Goal: Information Seeking & Learning: Learn about a topic

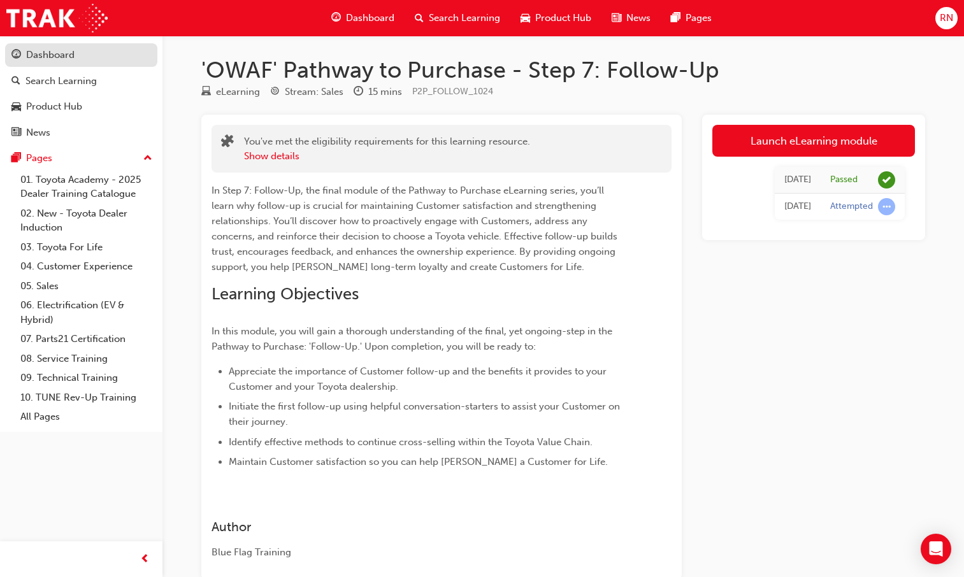
click at [36, 58] on div "Dashboard" at bounding box center [50, 55] width 48 height 15
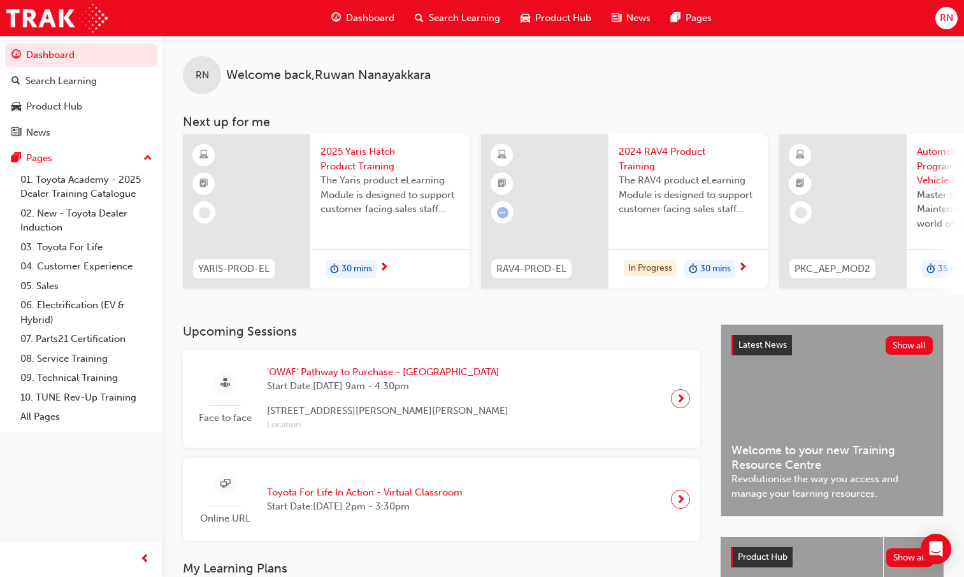
click at [637, 150] on span "2024 RAV4 Product Training" at bounding box center [688, 159] width 139 height 29
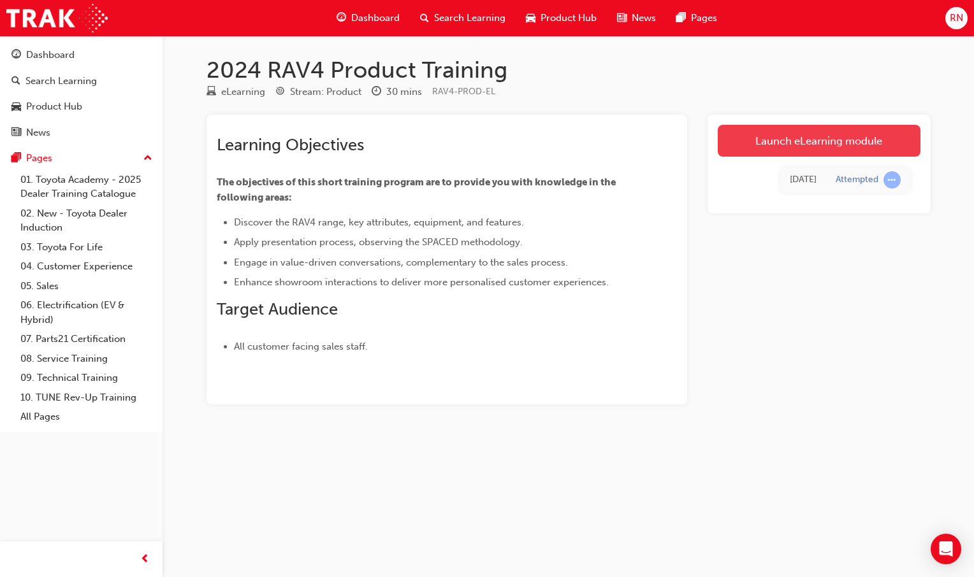
click at [851, 140] on link "Launch eLearning module" at bounding box center [818, 141] width 203 height 32
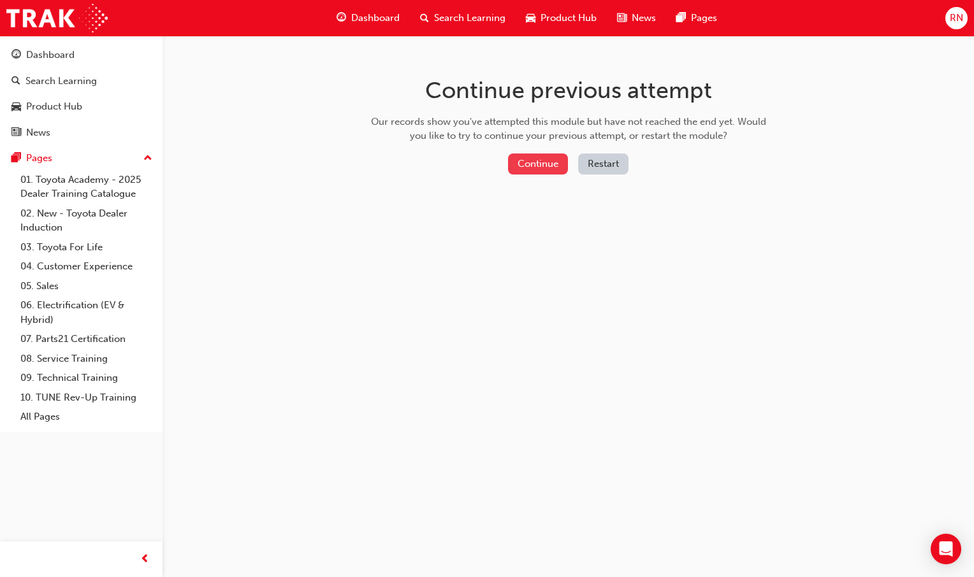
click at [524, 169] on button "Continue" at bounding box center [538, 164] width 60 height 21
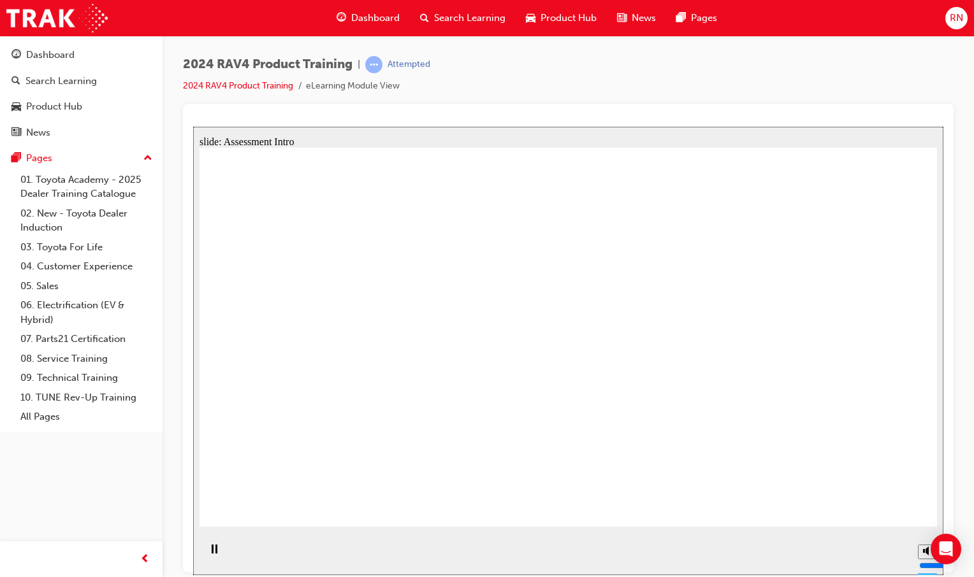
radio input "true"
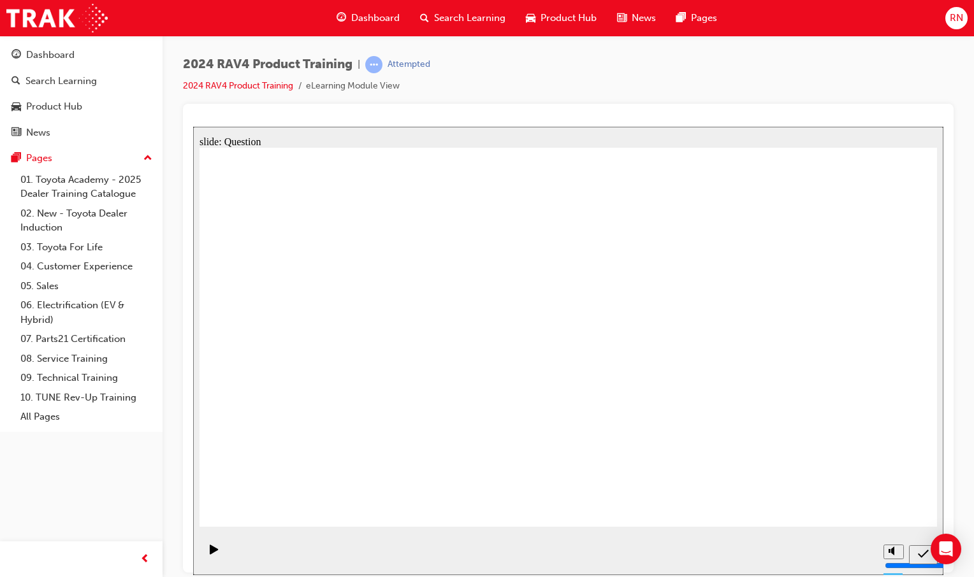
radio input "true"
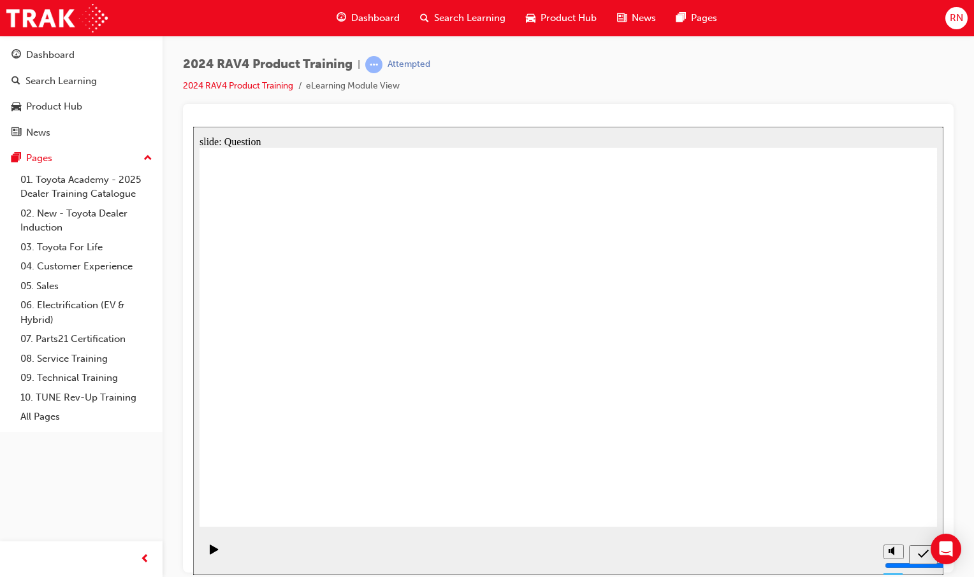
radio input "true"
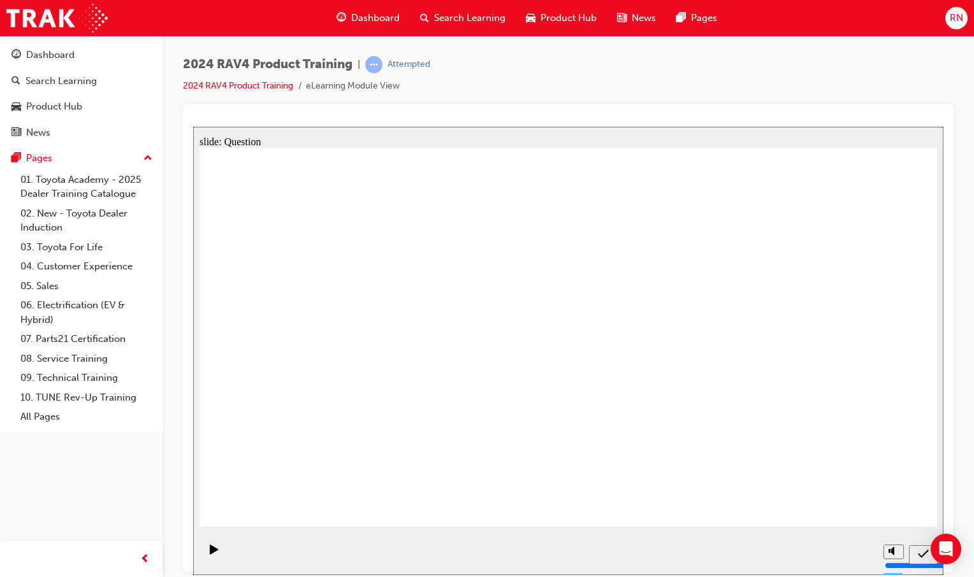
radio input "true"
drag, startPoint x: 315, startPoint y: 308, endPoint x: 606, endPoint y: 431, distance: 316.4
drag, startPoint x: 493, startPoint y: 321, endPoint x: 767, endPoint y: 441, distance: 299.0
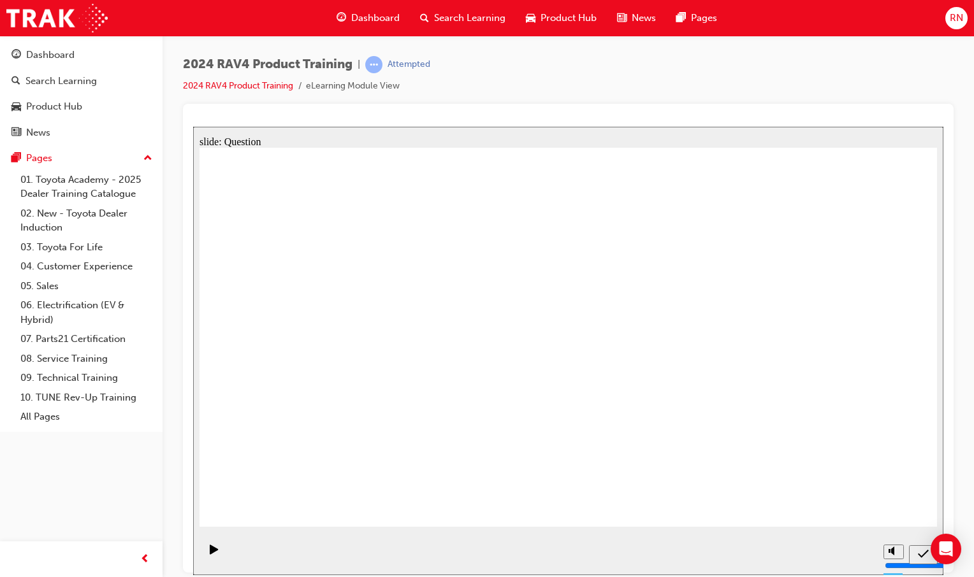
drag, startPoint x: 637, startPoint y: 298, endPoint x: 350, endPoint y: 424, distance: 313.9
drag, startPoint x: 825, startPoint y: 311, endPoint x: 528, endPoint y: 438, distance: 322.9
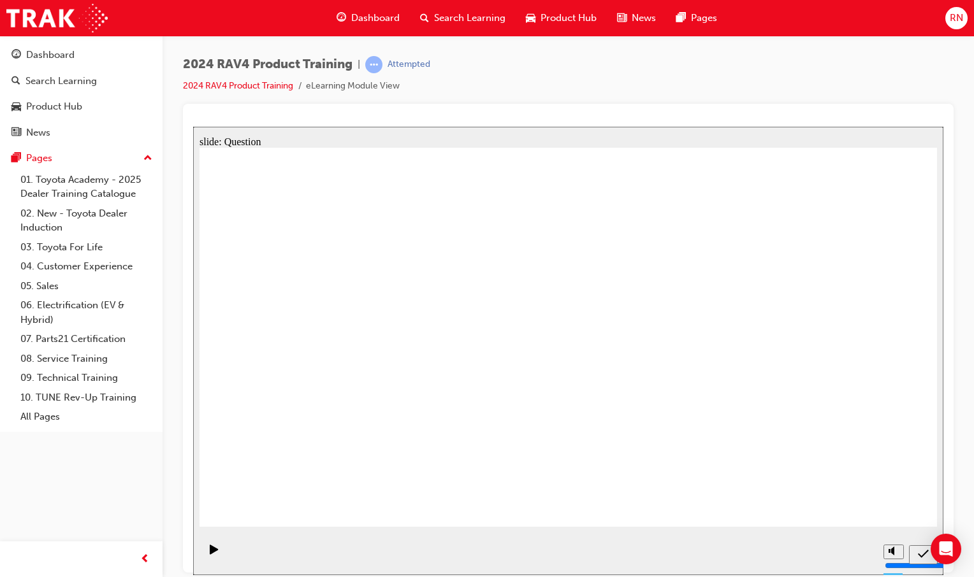
radio input "true"
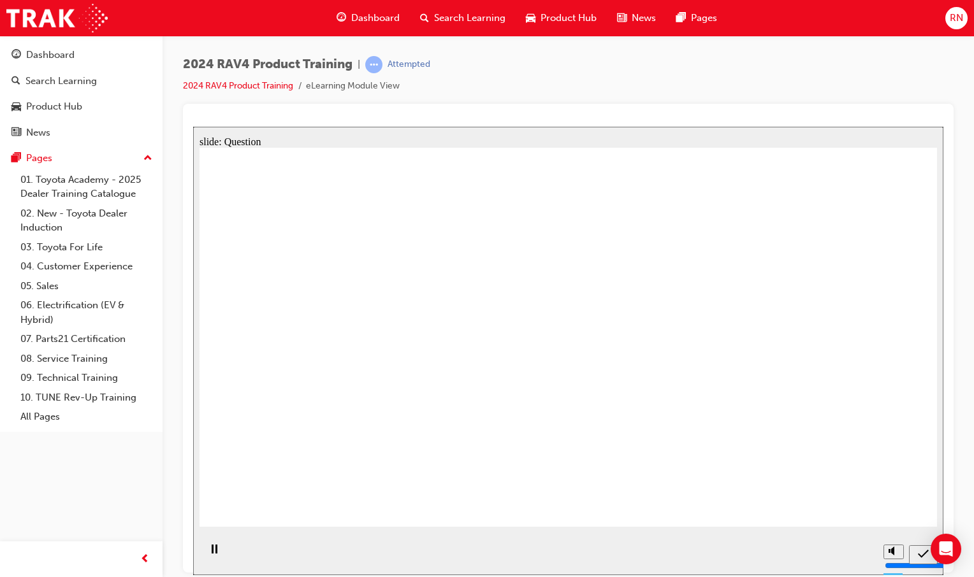
radio input "true"
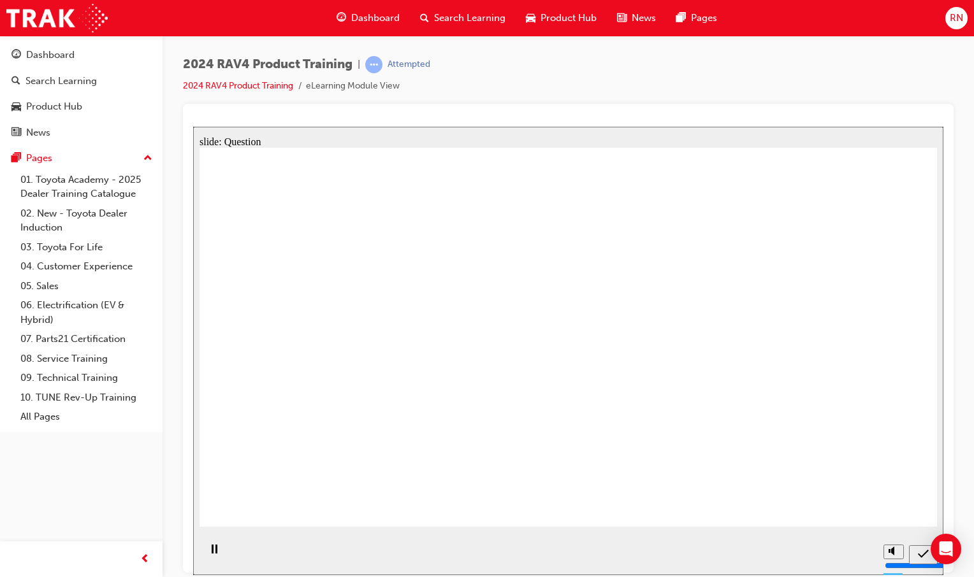
radio input "true"
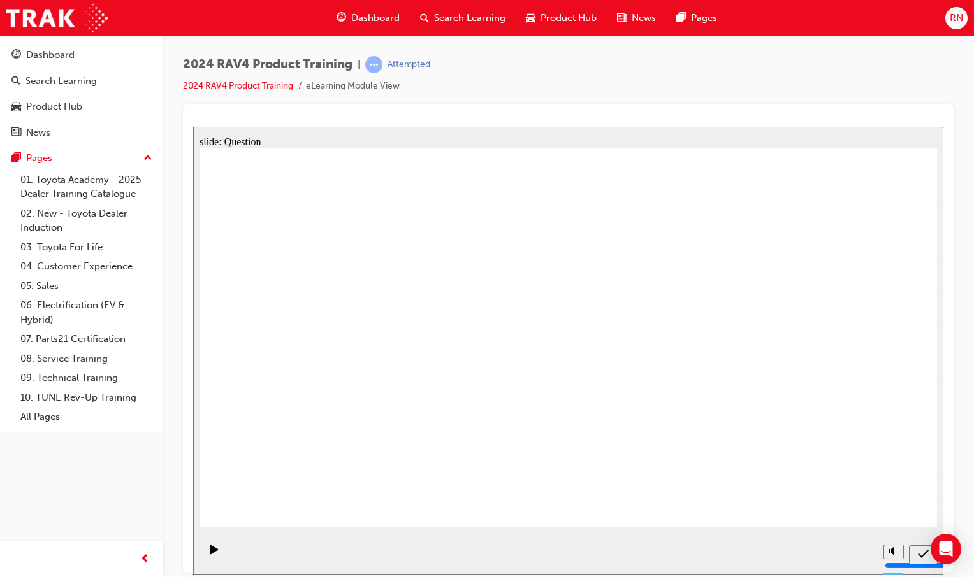
drag, startPoint x: 316, startPoint y: 284, endPoint x: 607, endPoint y: 411, distance: 317.6
drag, startPoint x: 503, startPoint y: 308, endPoint x: 771, endPoint y: 433, distance: 295.6
drag, startPoint x: 635, startPoint y: 286, endPoint x: 353, endPoint y: 414, distance: 309.4
drag, startPoint x: 775, startPoint y: 288, endPoint x: 477, endPoint y: 414, distance: 323.6
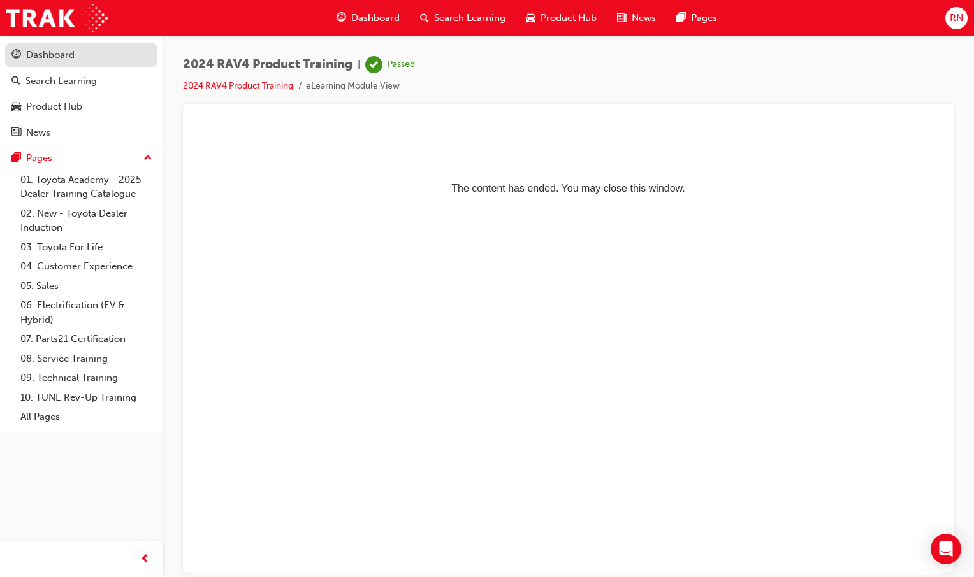
click at [47, 60] on div "Dashboard" at bounding box center [50, 55] width 48 height 15
